Goal: Information Seeking & Learning: Learn about a topic

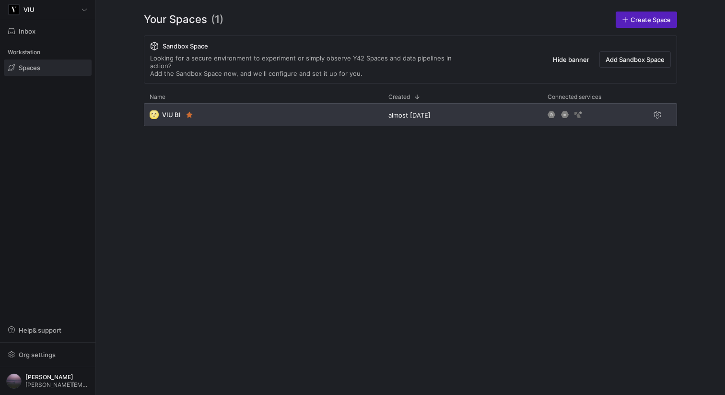
click at [320, 107] on div "🌝 VIU BI" at bounding box center [263, 114] width 239 height 23
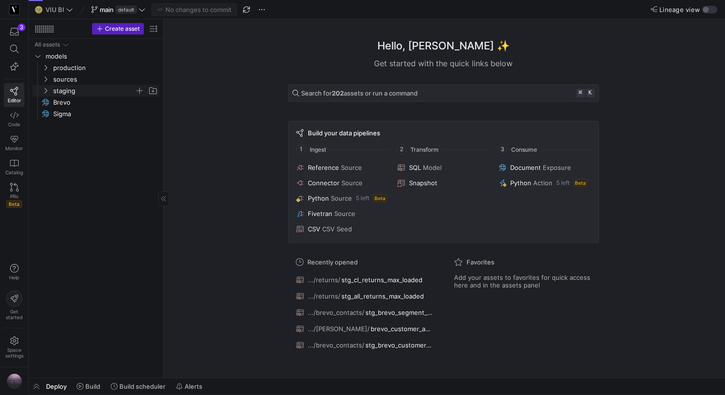
click at [43, 88] on icon "Press SPACE to select this row." at bounding box center [45, 91] width 7 height 6
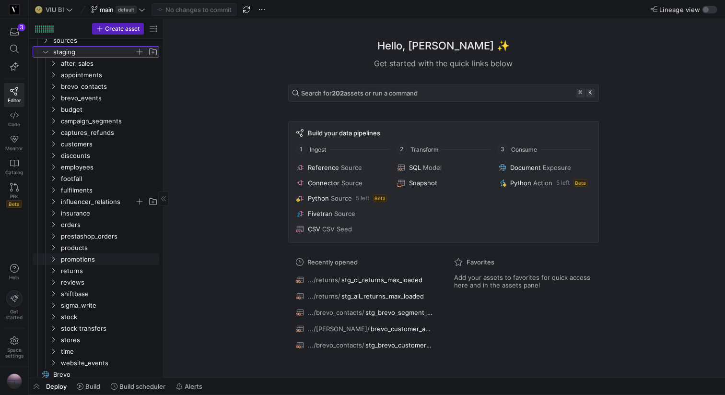
scroll to position [53, 0]
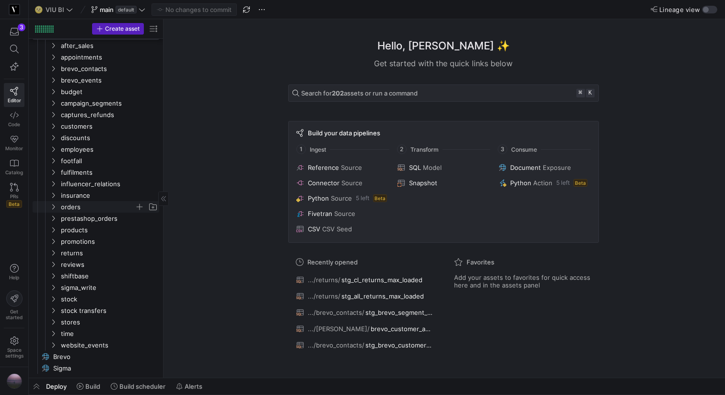
click at [52, 208] on icon "Press SPACE to select this row." at bounding box center [53, 207] width 7 height 6
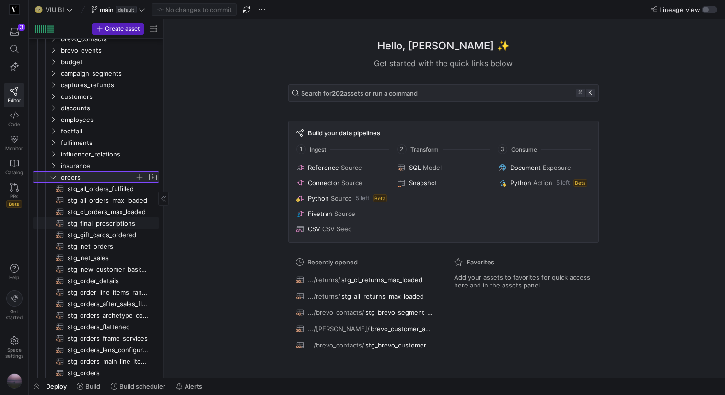
scroll to position [87, 0]
click at [88, 261] on span "stg_net_sales​​​​​​​​​​" at bounding box center [108, 257] width 81 height 11
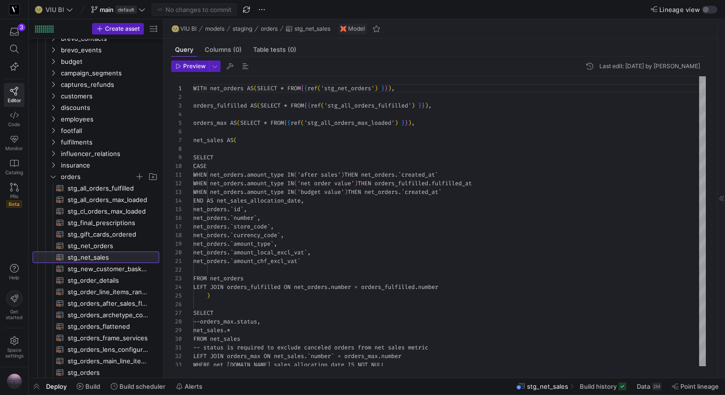
scroll to position [86, 0]
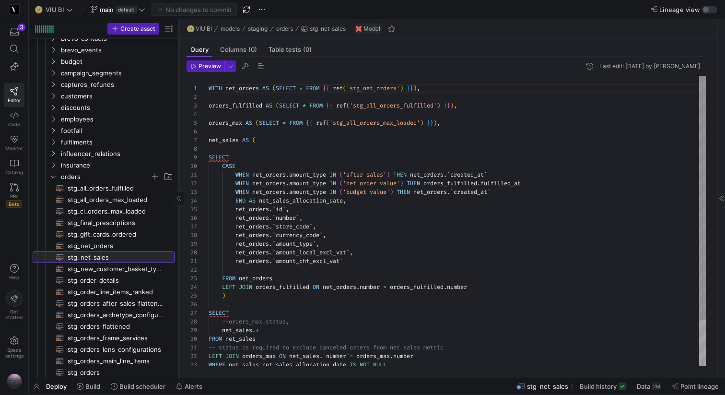
drag, startPoint x: 163, startPoint y: 133, endPoint x: 178, endPoint y: 132, distance: 15.4
click at [178, 132] on div at bounding box center [178, 198] width 0 height 358
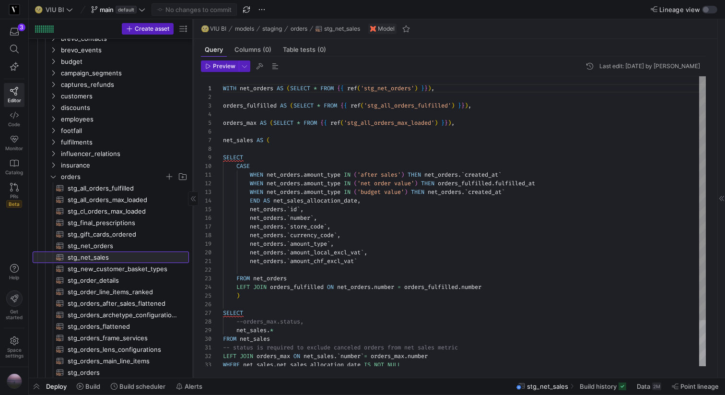
drag, startPoint x: 178, startPoint y: 132, endPoint x: 193, endPoint y: 131, distance: 14.4
click at [193, 131] on div at bounding box center [193, 198] width 0 height 358
click at [247, 71] on span "button" at bounding box center [244, 66] width 11 height 11
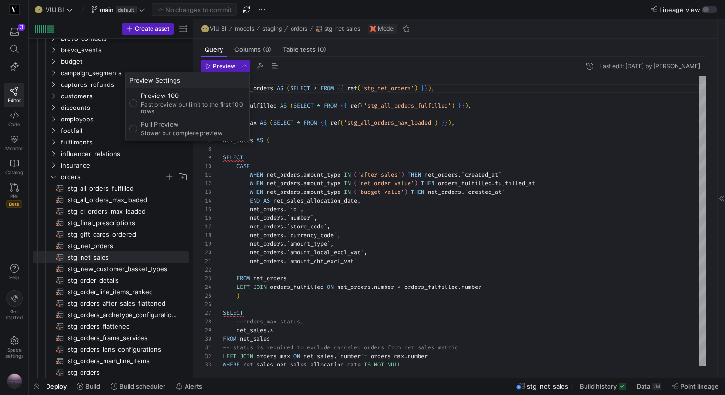
click at [181, 142] on div at bounding box center [362, 197] width 725 height 395
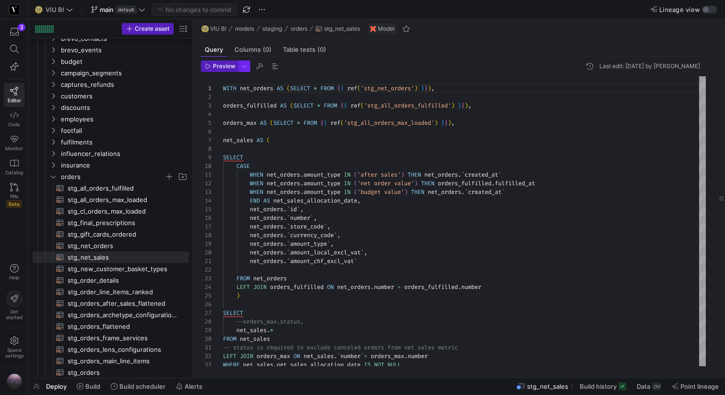
click at [248, 70] on span "button" at bounding box center [244, 66] width 11 height 11
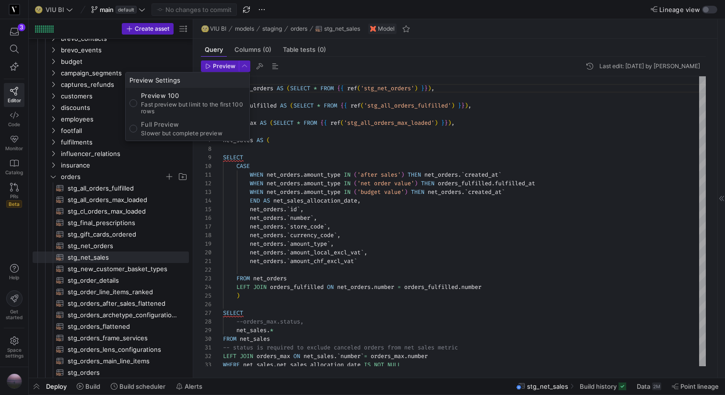
click at [158, 123] on p "Full Preview" at bounding box center [182, 124] width 82 height 8
click at [137, 125] on input "Full Preview Slower but complete preview" at bounding box center [134, 129] width 8 height 8
radio input "true"
click at [219, 65] on div at bounding box center [362, 197] width 725 height 395
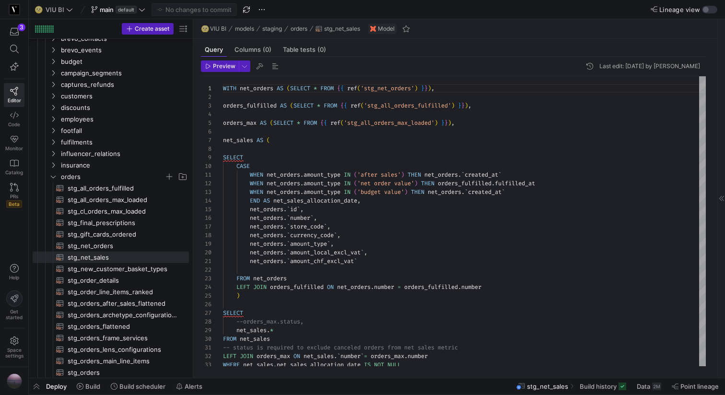
click at [219, 65] on span "Preview" at bounding box center [224, 66] width 23 height 7
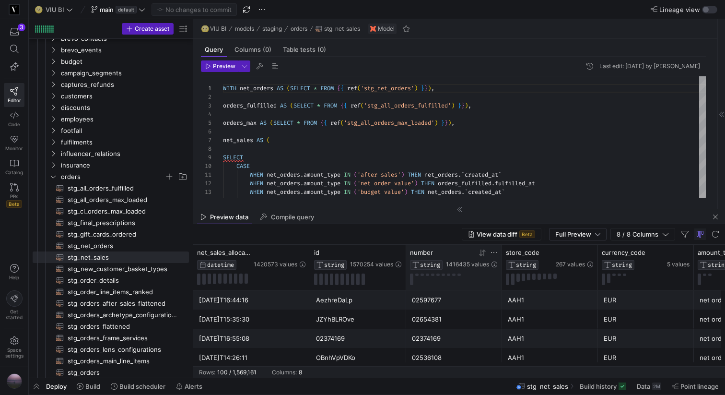
click at [490, 252] on icon at bounding box center [494, 253] width 8 height 8
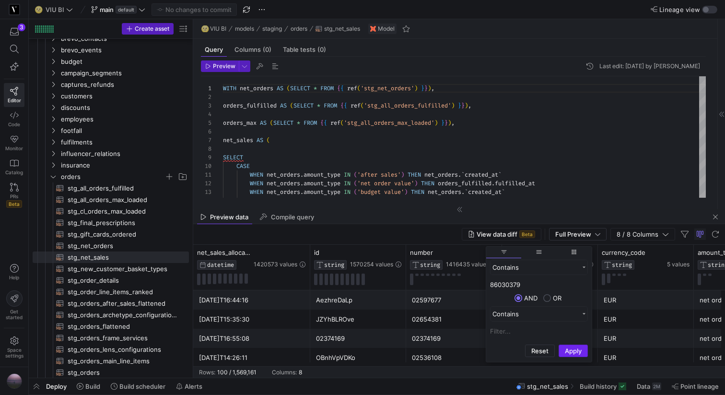
type input "86030379"
click at [574, 350] on button "Apply" at bounding box center [573, 350] width 29 height 12
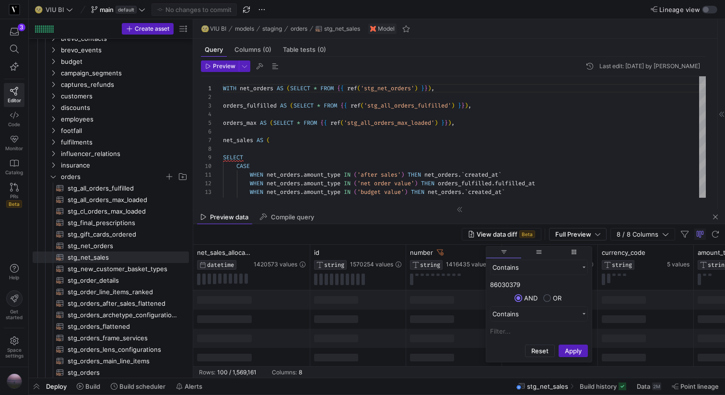
click at [411, 229] on div "View data diff Beta Full Preview 8 / 8 Columns" at bounding box center [459, 234] width 532 height 21
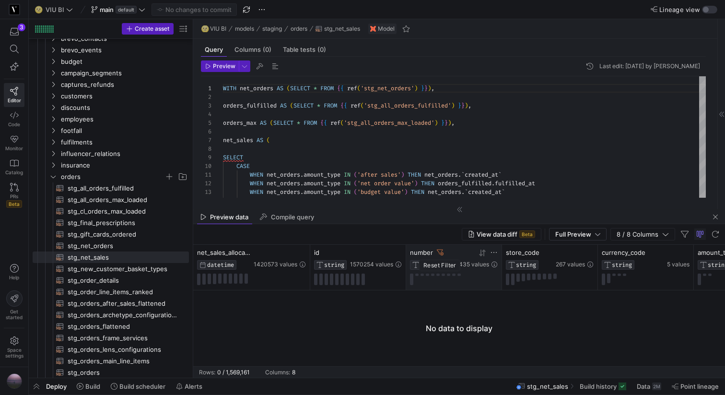
click at [439, 253] on icon at bounding box center [440, 252] width 7 height 7
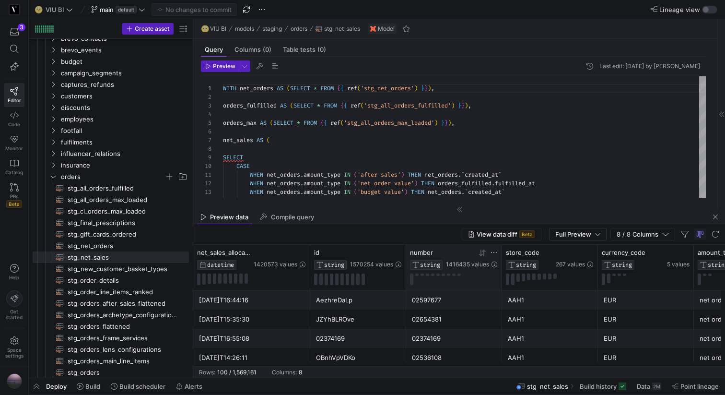
click at [496, 253] on icon at bounding box center [494, 253] width 8 height 8
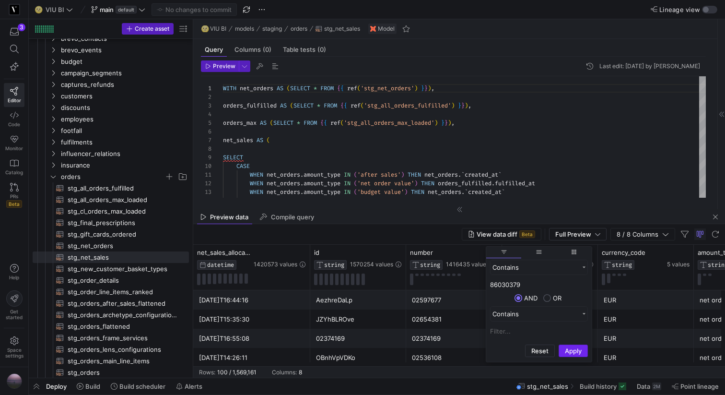
type input "86030379"
click at [580, 350] on button "Apply" at bounding box center [573, 350] width 29 height 12
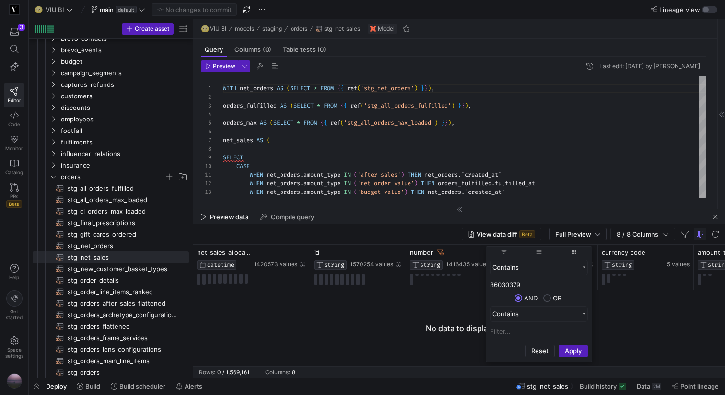
click at [395, 314] on div at bounding box center [459, 328] width 532 height 76
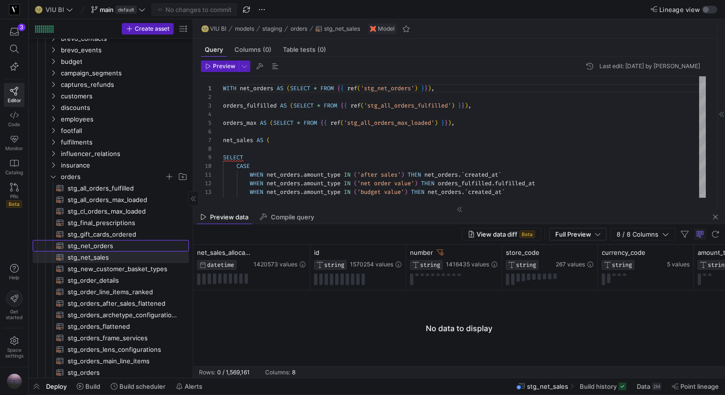
click at [88, 244] on span "stg_net_orders​​​​​​​​​​" at bounding box center [123, 245] width 110 height 11
type textarea "WITH orders AS (SELECT * FROM {{ ref('stg_orders') }}), gift_card_orders AS (SE…"
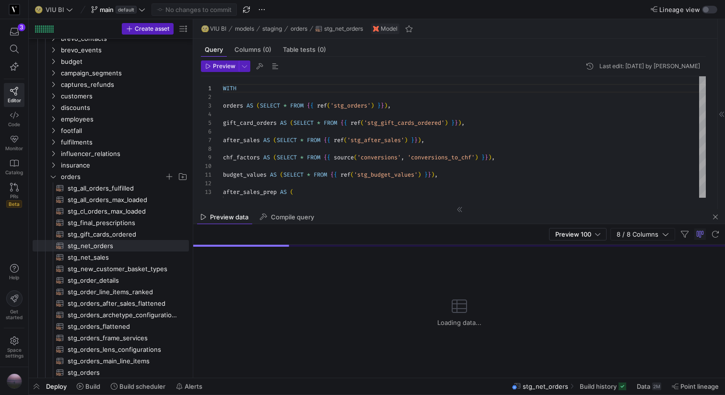
click at [571, 227] on div "Preview 100 8 / 8 Columns" at bounding box center [459, 234] width 532 height 21
click at [565, 234] on span "Preview 100" at bounding box center [574, 234] width 36 height 8
click at [565, 266] on span "Full Preview" at bounding box center [578, 265] width 49 height 8
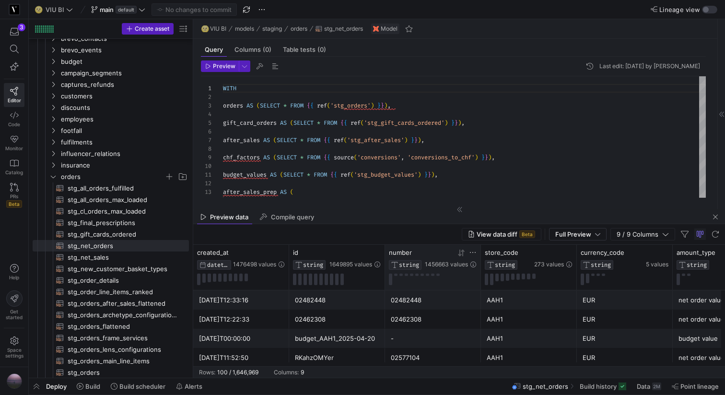
click at [475, 251] on icon at bounding box center [473, 253] width 8 height 8
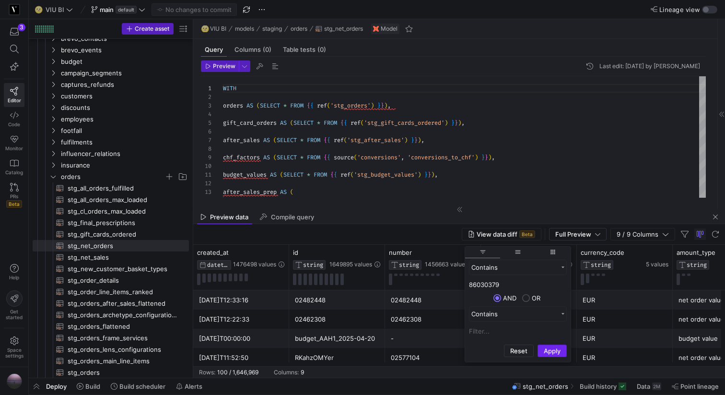
type input "86030379"
click at [550, 352] on button "Apply" at bounding box center [552, 350] width 29 height 12
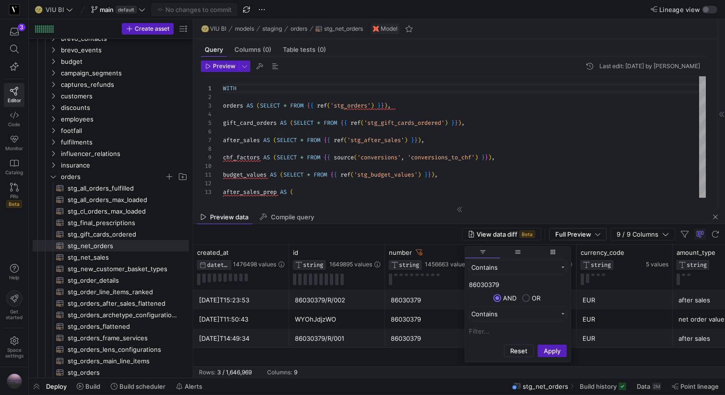
click at [421, 308] on div "86030379" at bounding box center [433, 300] width 84 height 19
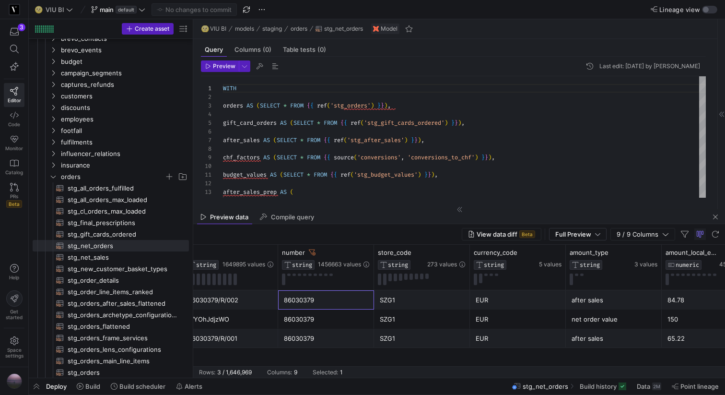
scroll to position [0, 97]
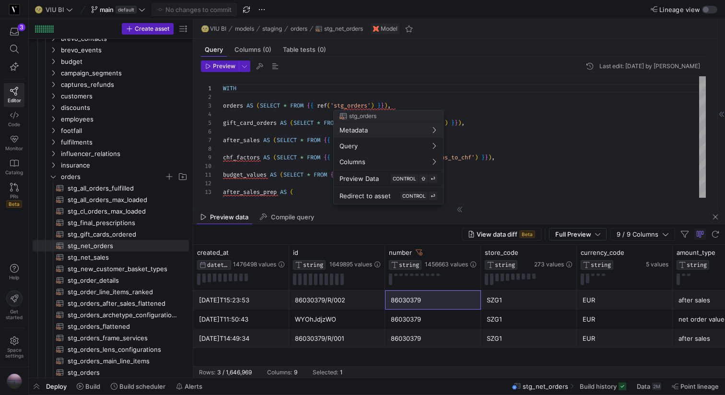
click at [116, 257] on div at bounding box center [362, 197] width 725 height 395
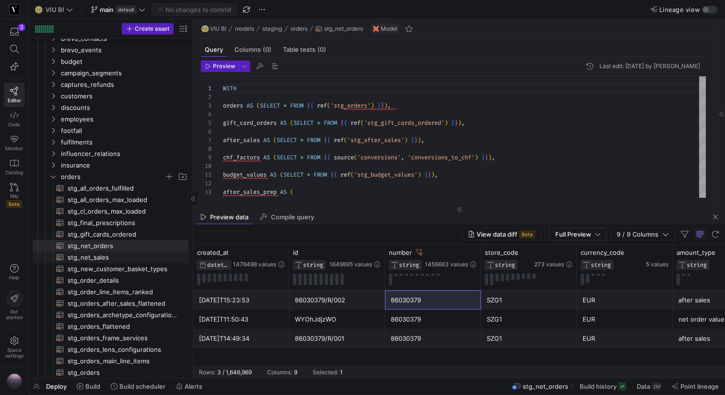
click at [101, 258] on span "stg_net_sales​​​​​​​​​​" at bounding box center [123, 257] width 110 height 11
type textarea "WITH net_orders AS (SELECT * FROM {{ ref('stg_net_orders') }}), orders_fulfille…"
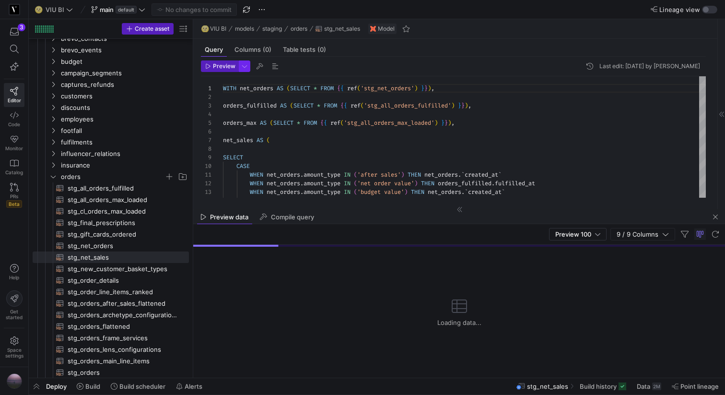
click at [249, 68] on button "button" at bounding box center [245, 66] width 12 height 12
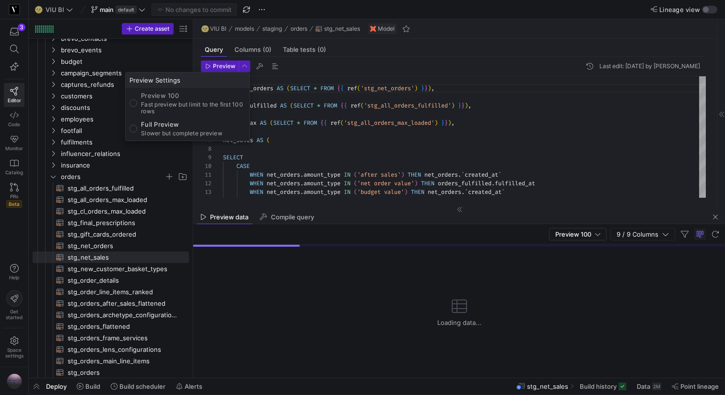
click at [310, 140] on div at bounding box center [362, 197] width 725 height 395
